Goal: Information Seeking & Learning: Learn about a topic

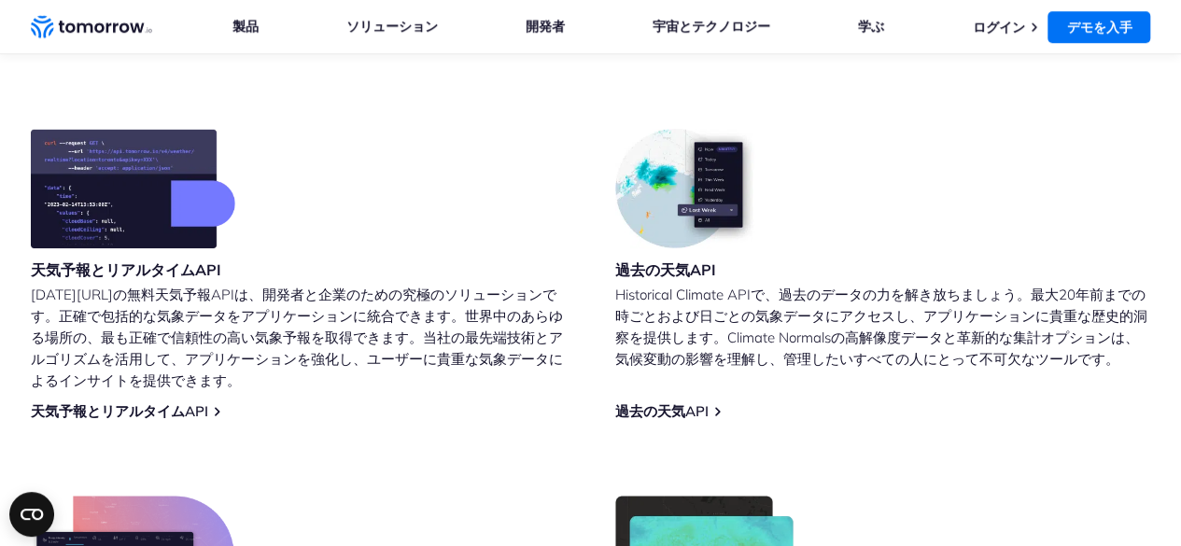
scroll to position [747, 0]
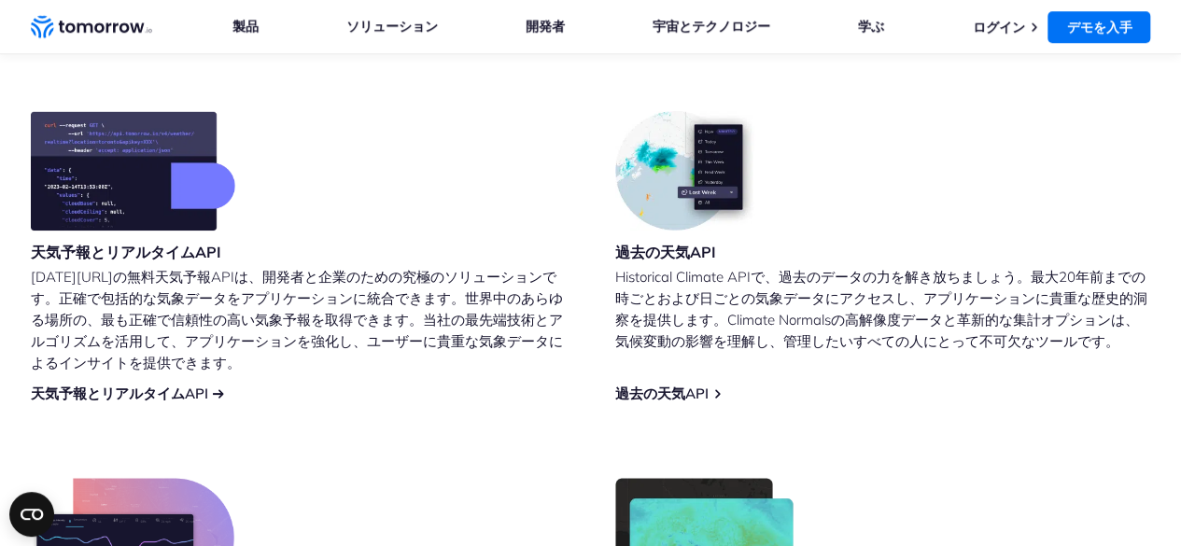
click at [88, 388] on font "天気予報とリアルタイムAPI" at bounding box center [119, 394] width 177 height 18
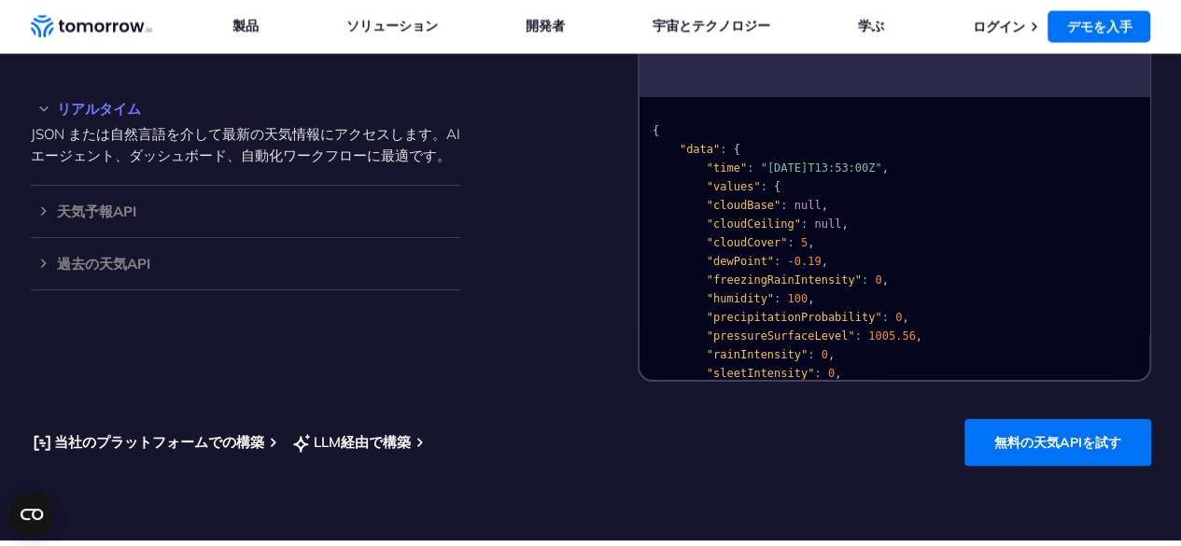
scroll to position [1874, 0]
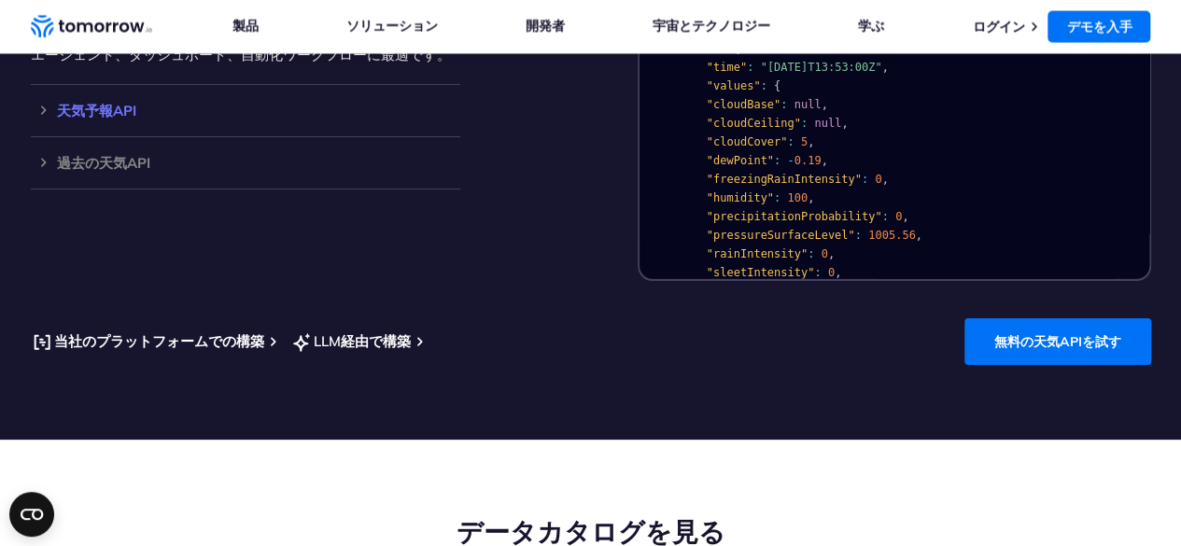
click at [54, 118] on h3 "天気予報API" at bounding box center [245, 111] width 429 height 14
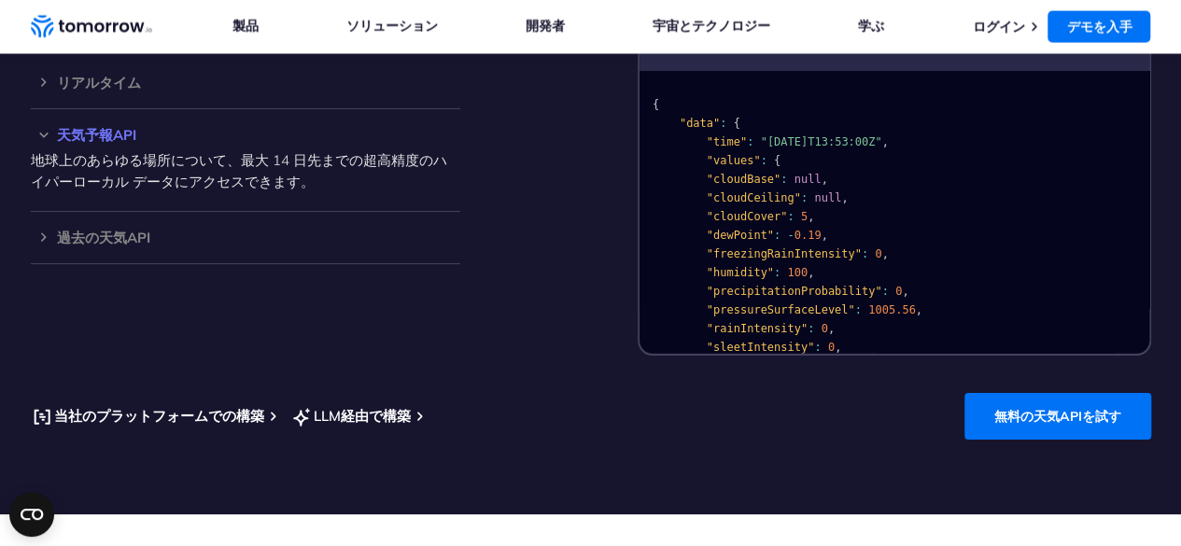
scroll to position [1781, 0]
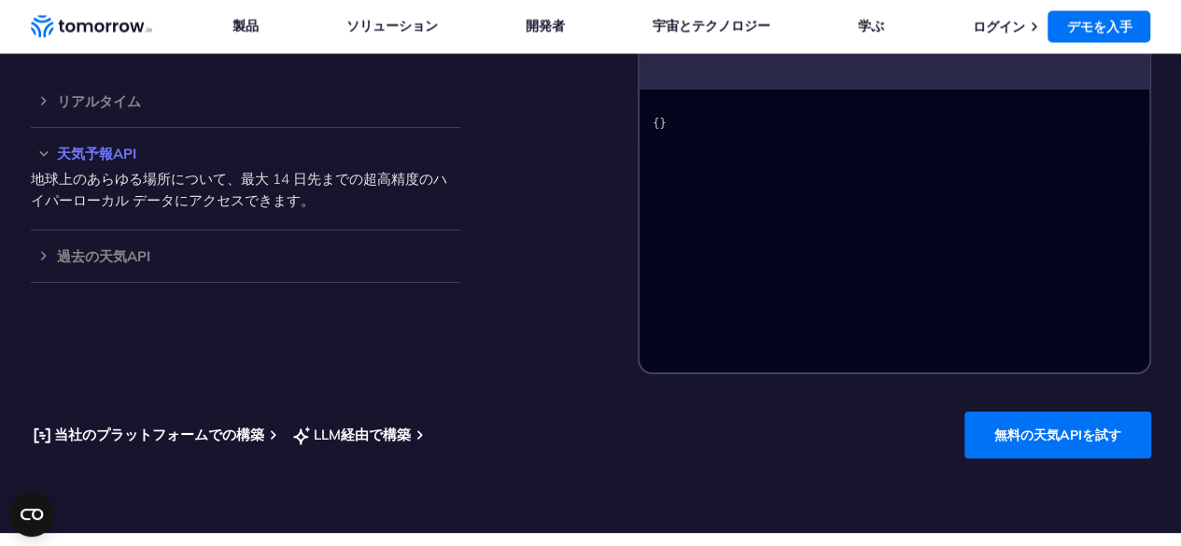
drag, startPoint x: 175, startPoint y: 204, endPoint x: 282, endPoint y: 195, distance: 106.8
click at [274, 197] on p "地球上のあらゆる場所について、最大 14 日先までの超高精度のハイパーローカル データにアクセスできます。" at bounding box center [245, 189] width 429 height 43
click at [287, 195] on font "地球上のあらゆる場所について、最大 14 日先までの超高精度のハイパーローカル データにアクセスできます。" at bounding box center [239, 189] width 416 height 39
drag, startPoint x: 304, startPoint y: 205, endPoint x: 240, endPoint y: 212, distance: 64.7
click at [243, 211] on p "地球上のあらゆる場所について、最大 14 日先までの超高精度のハイパーローカル データにアクセスできます。" at bounding box center [245, 189] width 429 height 43
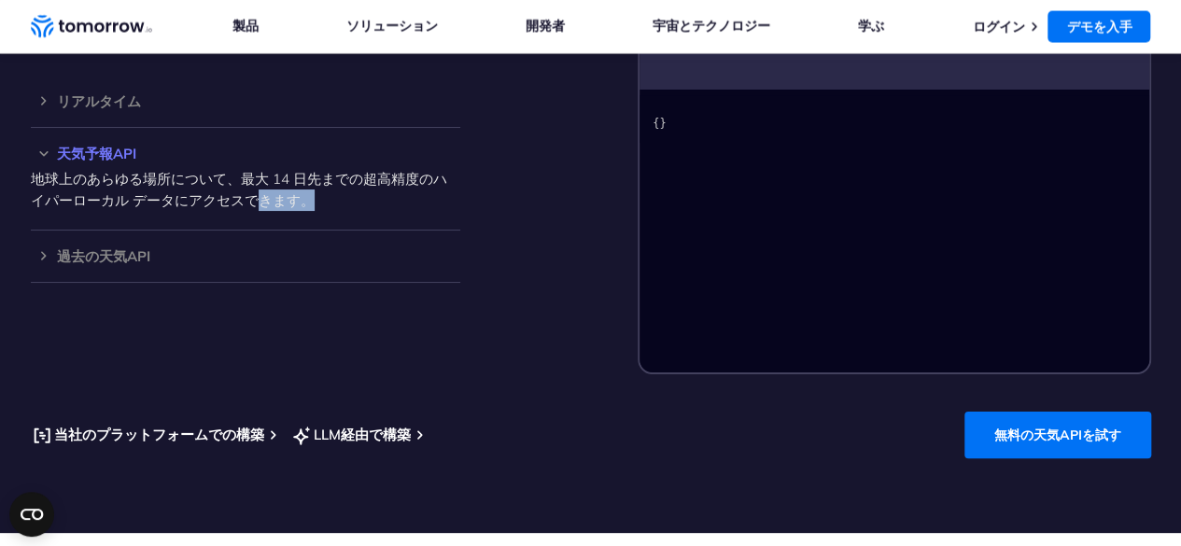
click at [239, 209] on font "地球上のあらゆる場所について、最大 14 日先までの超高精度のハイパーローカル データにアクセスできます。" at bounding box center [239, 189] width 416 height 39
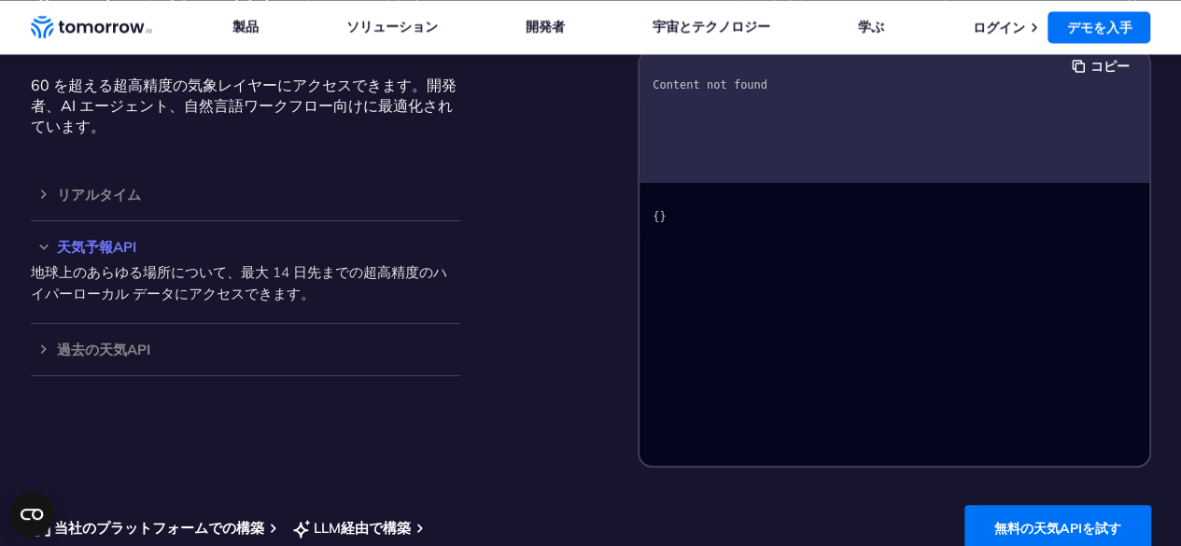
click at [695, 260] on div "{}" at bounding box center [894, 324] width 510 height 283
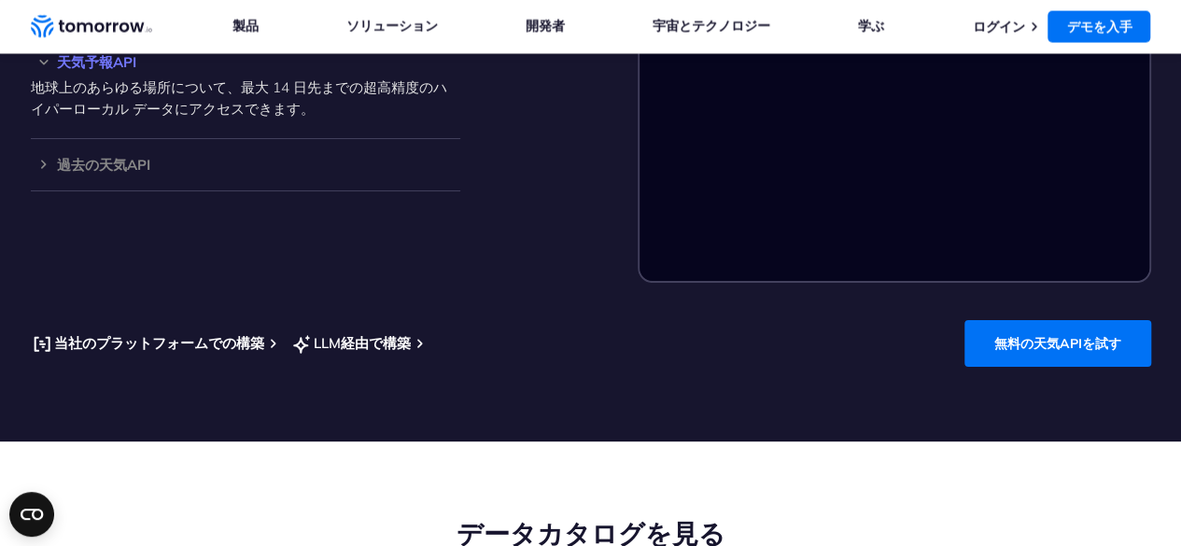
scroll to position [1874, 0]
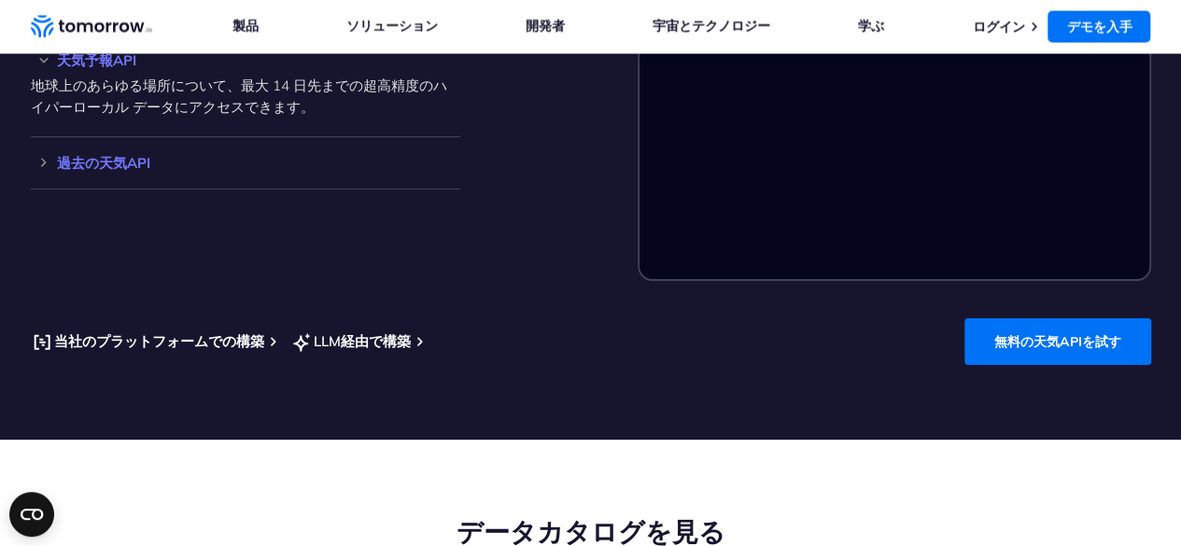
click at [147, 172] on font "過去の天気API" at bounding box center [103, 163] width 93 height 18
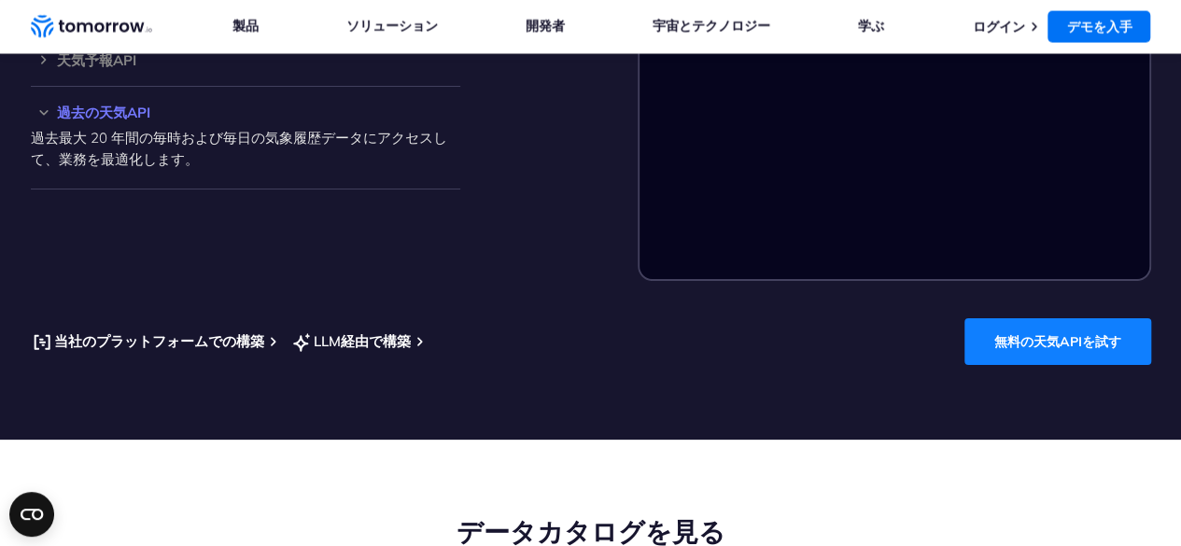
click at [1052, 335] on font "無料の天気APIを試す" at bounding box center [1057, 341] width 127 height 17
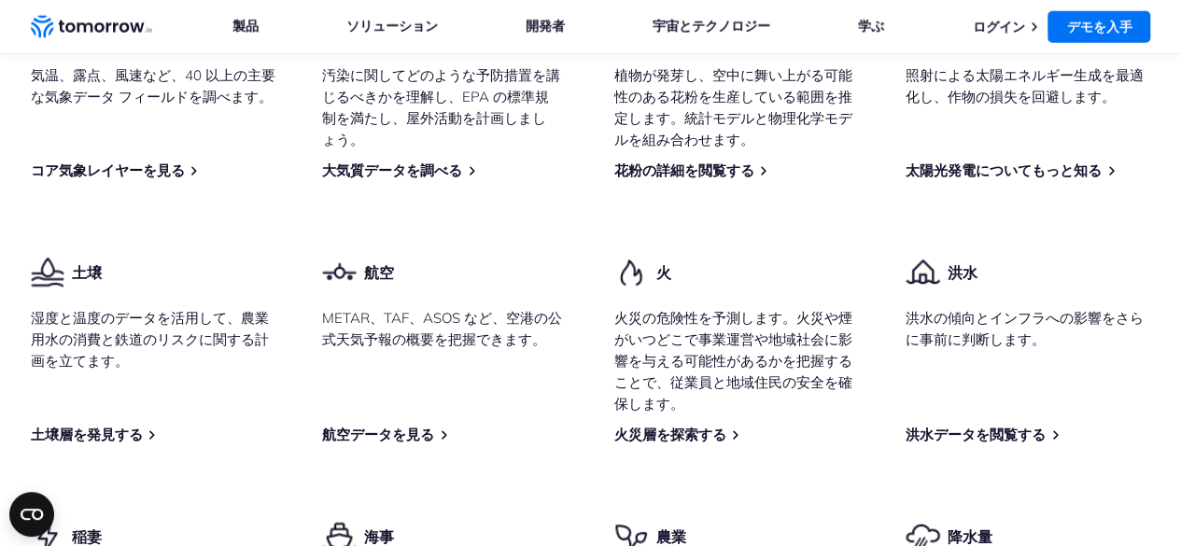
scroll to position [2547, 0]
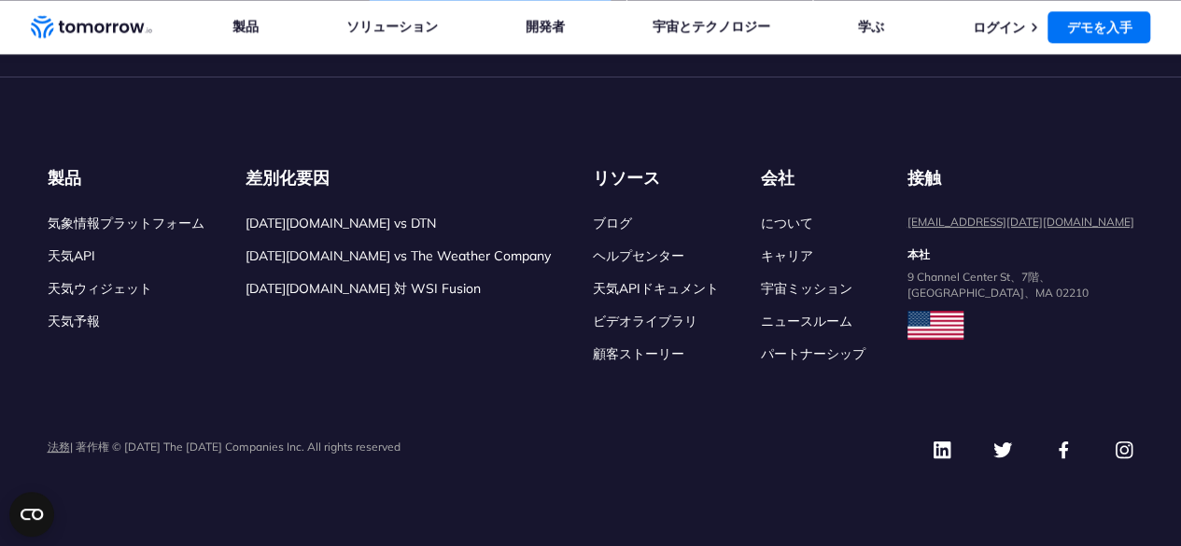
scroll to position [8708, 0]
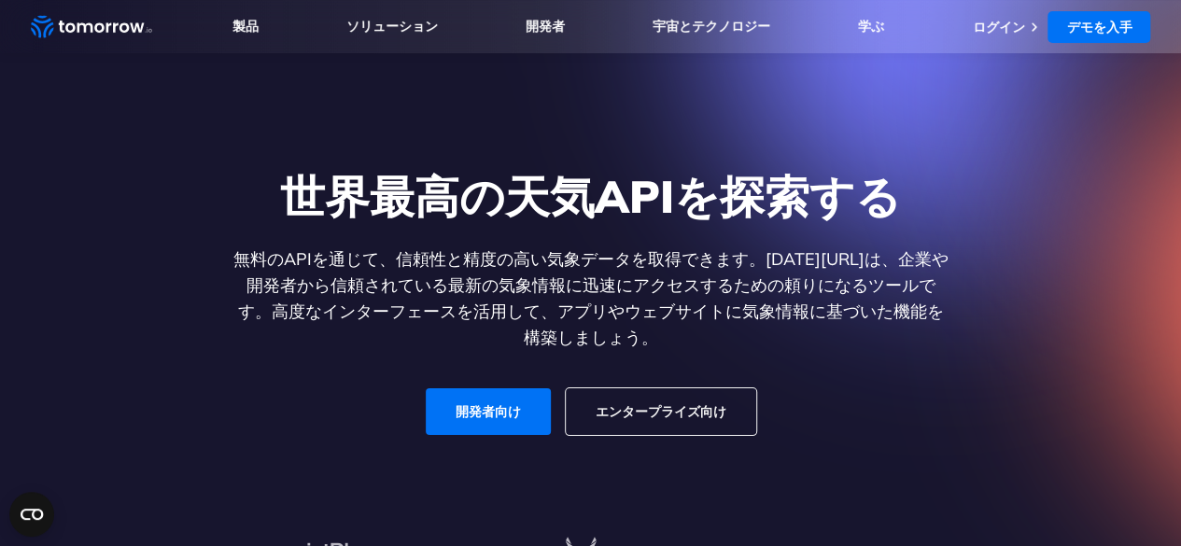
scroll to position [0, 0]
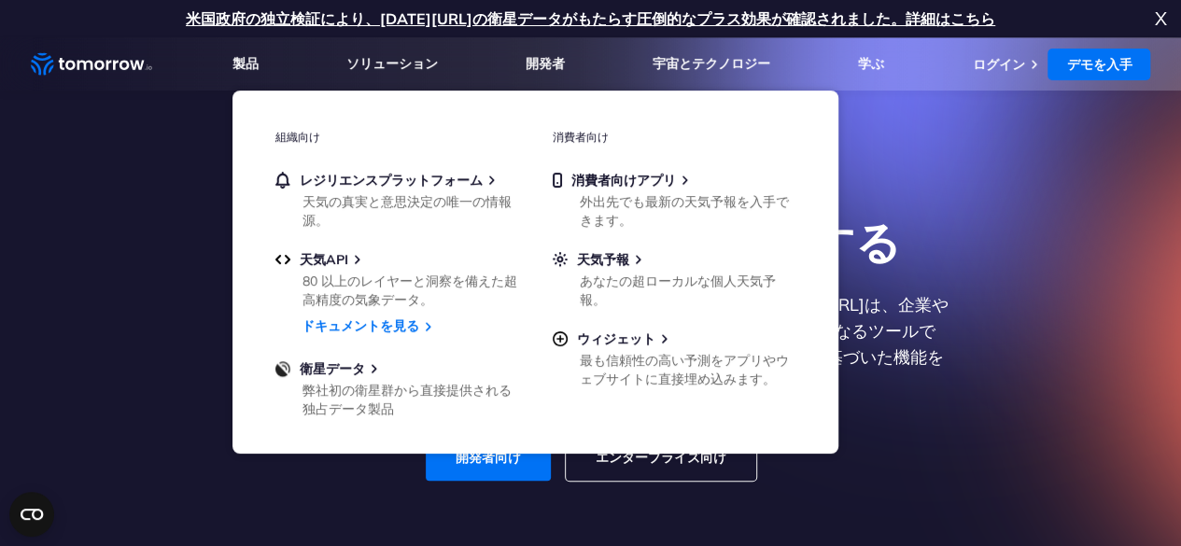
click at [246, 76] on li "製品 製品 組織向け レジリエンスプラットフォーム 天気の真実と意思決定の唯一の情報源。 天気API 80 以上のレイヤーと洞察を備えた超高精度の気象データ。…" at bounding box center [245, 63] width 26 height 53
click at [377, 301] on font "80 以上のレイヤーと洞察を備えた超高精度の気象データ。" at bounding box center [409, 290] width 215 height 35
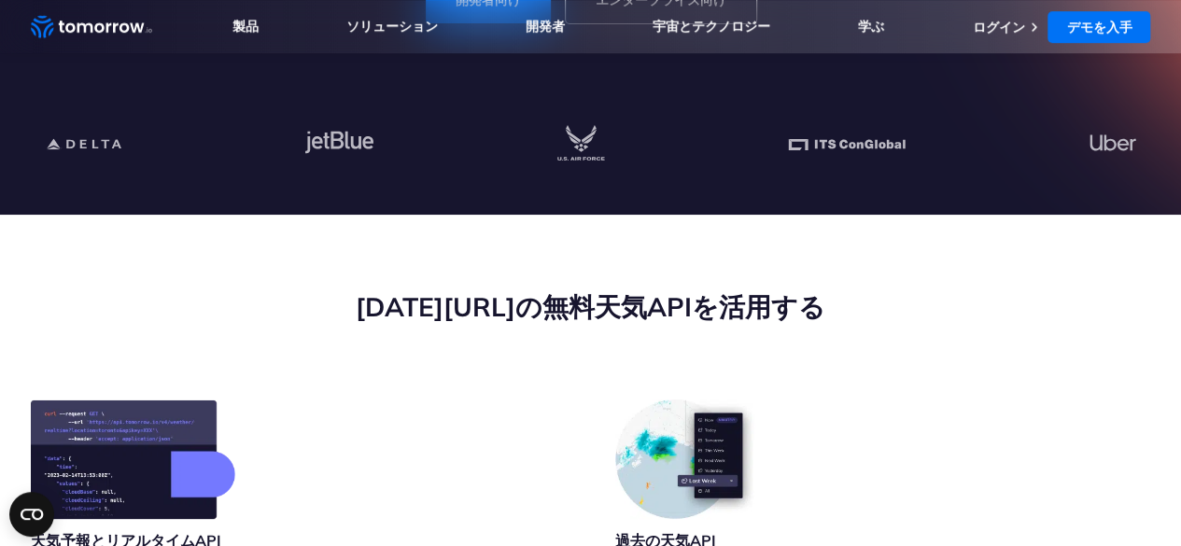
scroll to position [280, 0]
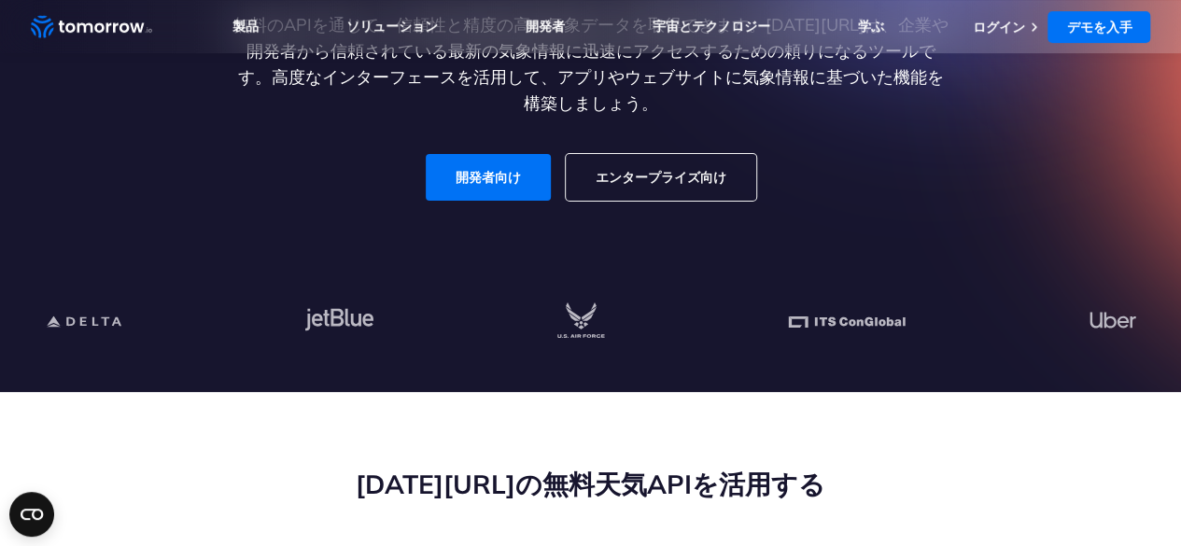
click at [652, 177] on font "エンタープライズ向け" at bounding box center [661, 177] width 131 height 17
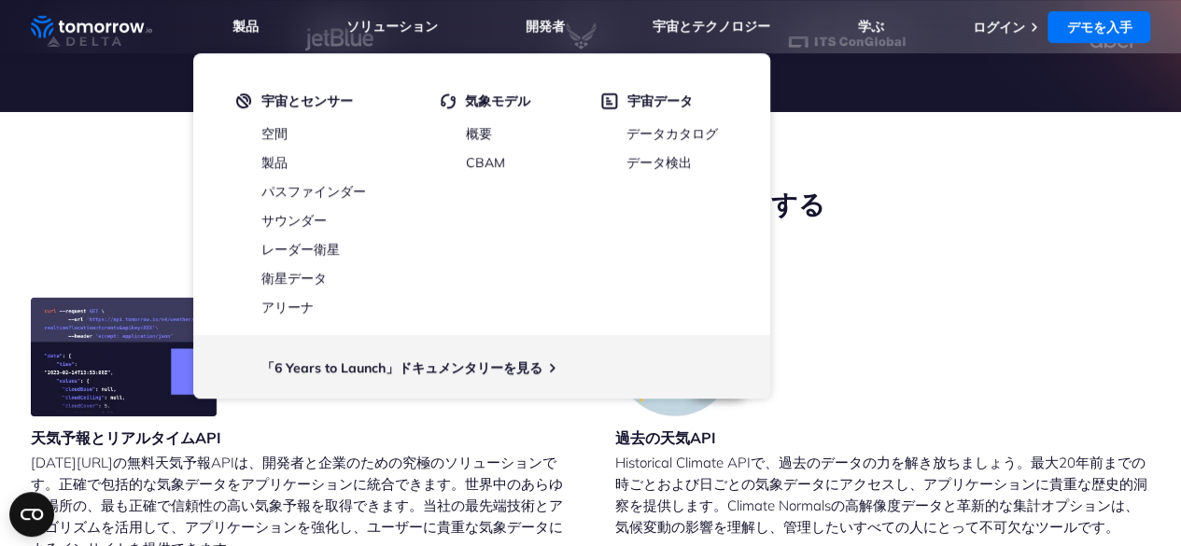
click at [963, 259] on div "[DATE][URL]の無料天気APIを活用する" at bounding box center [591, 242] width 1120 height 110
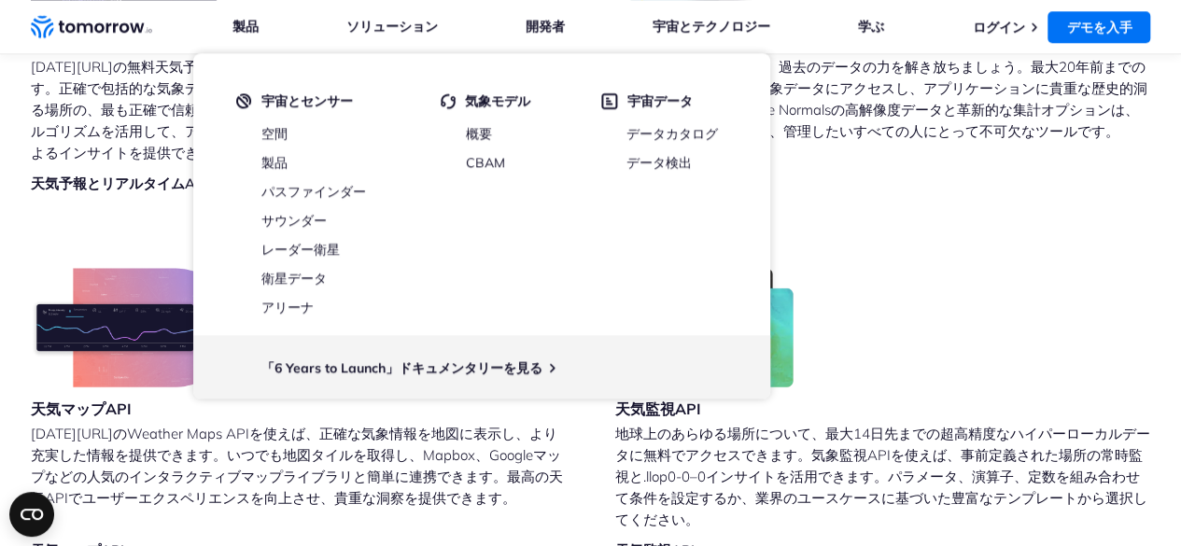
scroll to position [1120, 0]
